Goal: Navigation & Orientation: Find specific page/section

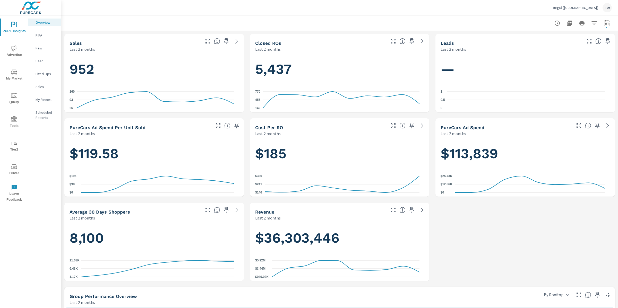
scroll to position [155, 0]
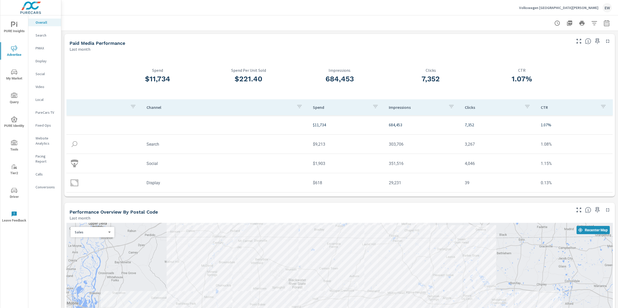
scroll to position [620, 0]
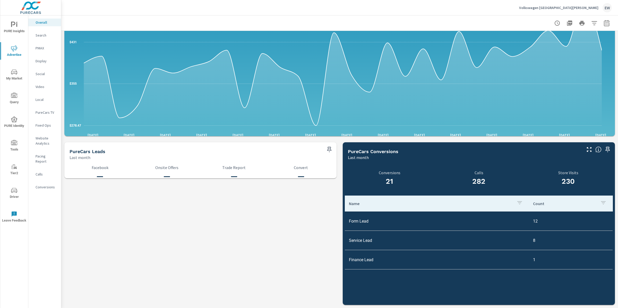
click at [217, 12] on div "Volkswagen [GEOGRAPHIC_DATA][PERSON_NAME] EW" at bounding box center [340, 7] width 545 height 15
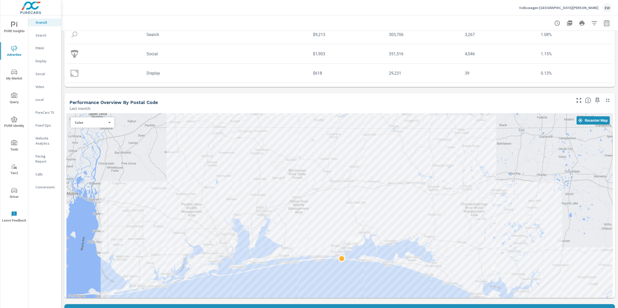
scroll to position [0, 0]
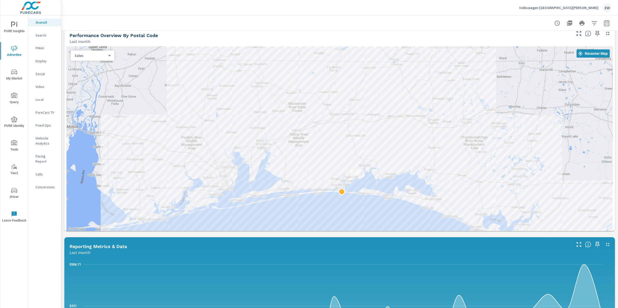
scroll to position [182, 0]
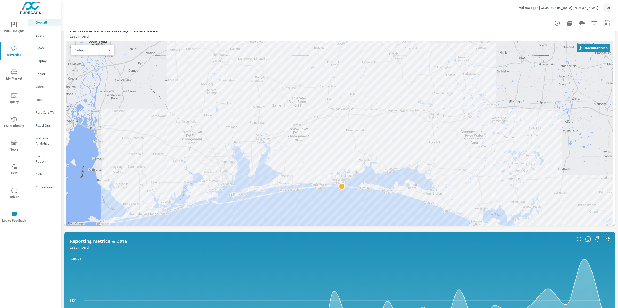
click at [63, 129] on div "Paid Media Performance Last month $11,734 Spend $221.40 Spend Per Unit Sold 684…" at bounding box center [339, 208] width 557 height 718
click at [63, 58] on div "Paid Media Performance Last month $11,734 Spend $221.40 Spend Per Unit Sold 684…" at bounding box center [339, 208] width 557 height 718
click at [299, 259] on div at bounding box center [339, 150] width 547 height 218
click at [63, 113] on div "Paid Media Performance Last month $11,734 Spend $221.40 Spend Per Unit Sold 684…" at bounding box center [339, 208] width 557 height 718
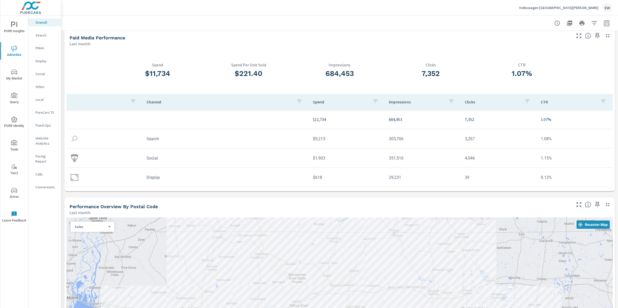
scroll to position [0, 0]
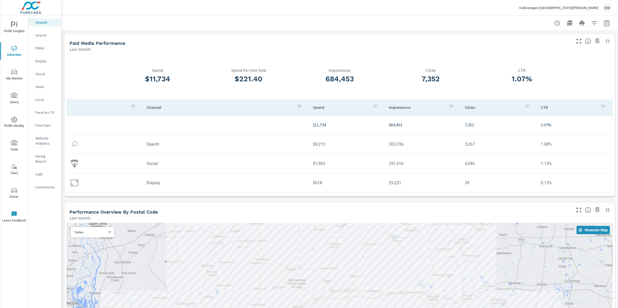
click at [136, 11] on div "Volkswagen [GEOGRAPHIC_DATA][PERSON_NAME] EW" at bounding box center [340, 7] width 545 height 15
click at [548, 7] on p "Volkswagen [GEOGRAPHIC_DATA][PERSON_NAME]" at bounding box center [558, 7] width 79 height 5
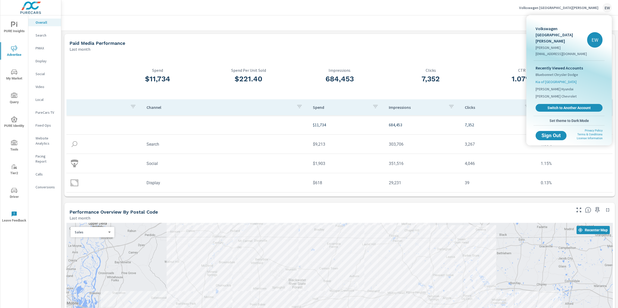
click at [545, 84] on span "Kia of [GEOGRAPHIC_DATA]" at bounding box center [556, 81] width 41 height 5
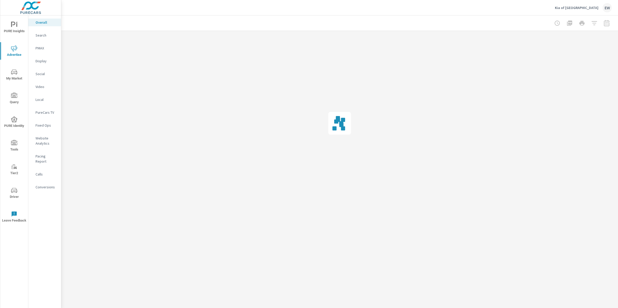
click at [17, 192] on icon "nav menu" at bounding box center [14, 191] width 6 height 6
